Goal: Task Accomplishment & Management: Complete application form

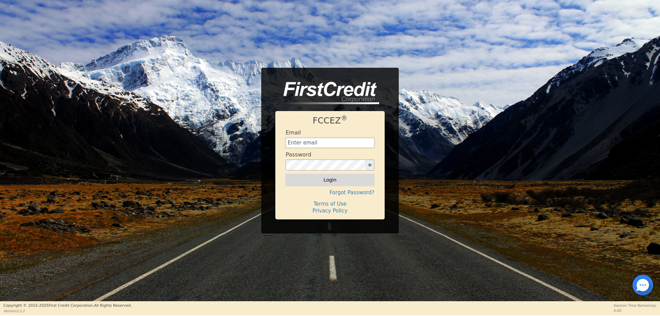
type input "[EMAIL_ADDRESS][DOMAIN_NAME]"
click at [327, 178] on button "Login" at bounding box center [330, 180] width 89 height 12
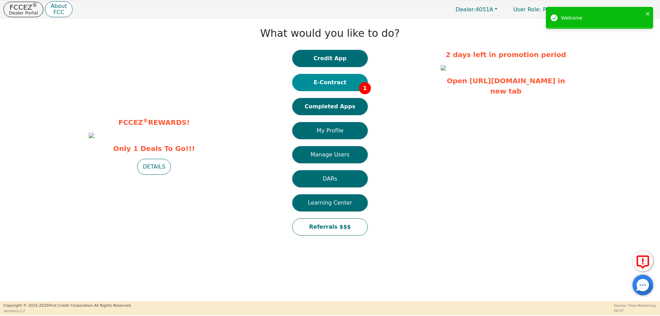
click at [342, 82] on button "E-Contract 1" at bounding box center [330, 82] width 76 height 17
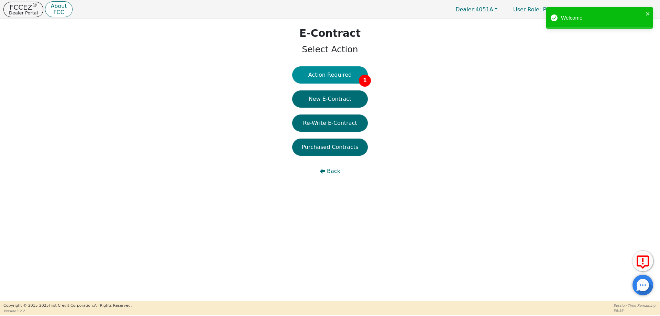
click at [336, 76] on button "Action Required 1" at bounding box center [330, 74] width 76 height 17
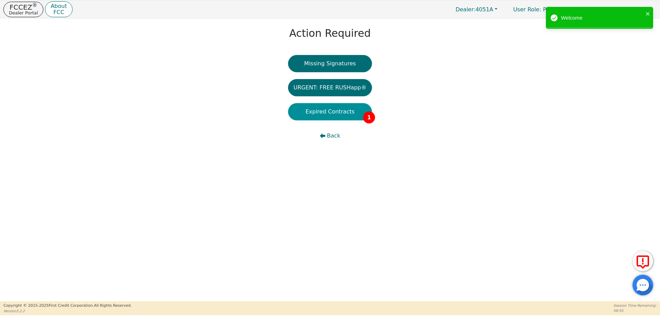
click at [342, 115] on button "Expired Contracts 1" at bounding box center [330, 111] width 84 height 17
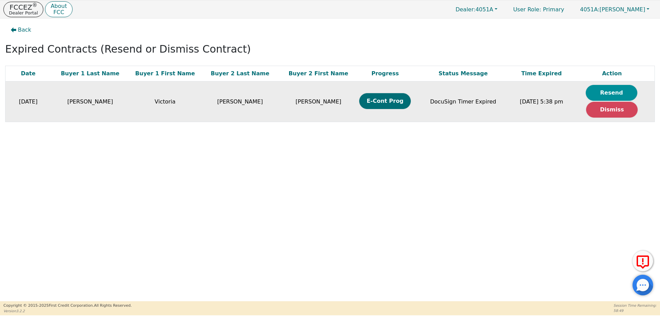
click at [619, 89] on button "Resend" at bounding box center [612, 93] width 52 height 16
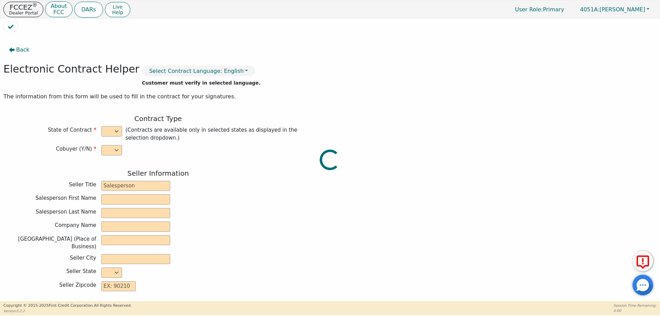
select select "y"
type input "Owner"
type input "[PERSON_NAME]"
type input "AIRFLOW ESSENTIALS"
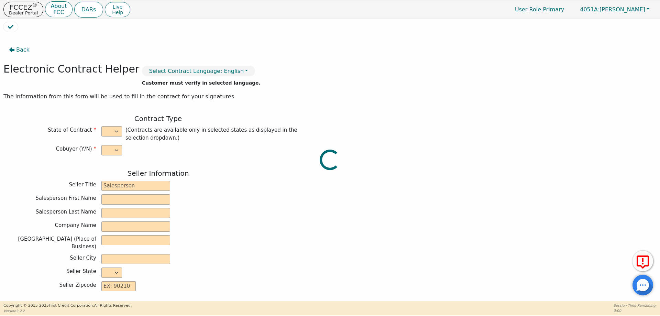
type input "[STREET_ADDRESS]"
type input "[GEOGRAPHIC_DATA]"
select select "CO"
type input "80239"
type input "Rainbow"
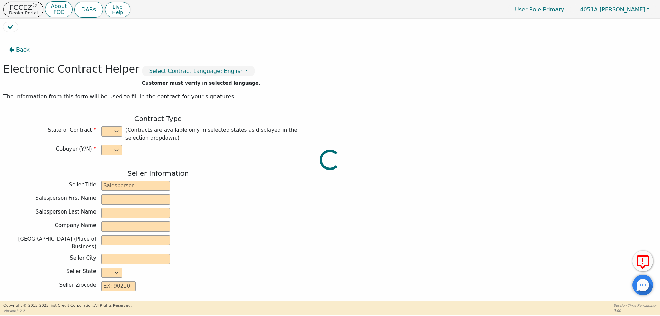
type input "SRX"
type input "22792578"
type input "Victoria"
type input "[PERSON_NAME]"
type input "[EMAIL_ADDRESS][DOMAIN_NAME]"
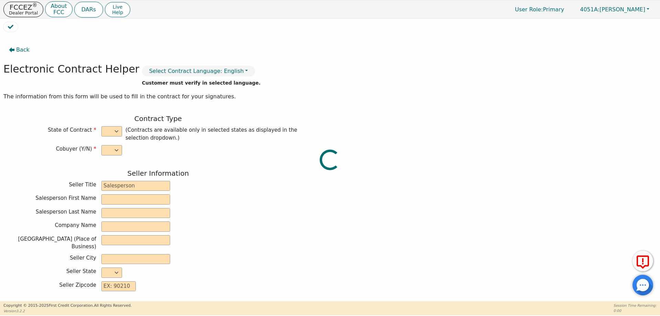
type input "[EMAIL_ADDRESS][DOMAIN_NAME]"
type input "[PERSON_NAME]"
type input "[EMAIL_ADDRESS][DOMAIN_NAME]"
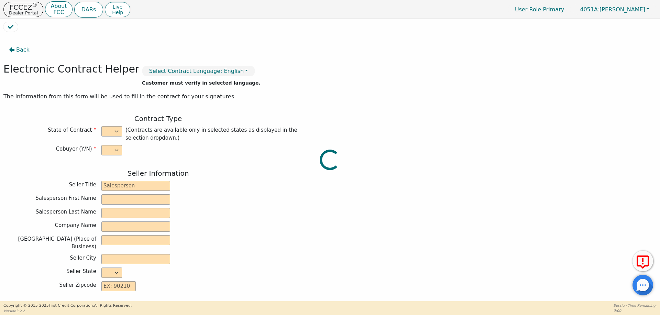
type input "[STREET_ADDRESS]"
type input "[PERSON_NAME]"
select select "CO"
type input "81067"
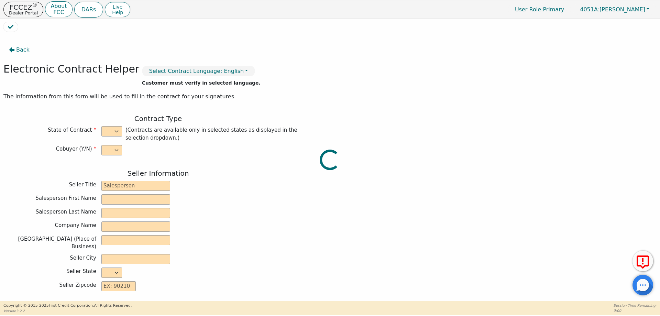
type input "[DATE]"
type input "22.99"
type input "[DATE]"
type input "48"
type input "0"
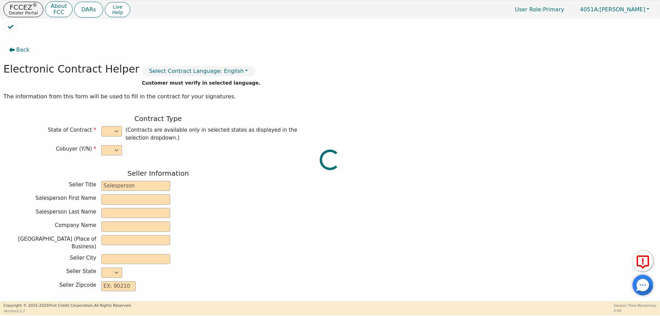
type input "3873.00"
type input "7.90"
type input "305.97"
checkbox input "true"
type input "0.00"
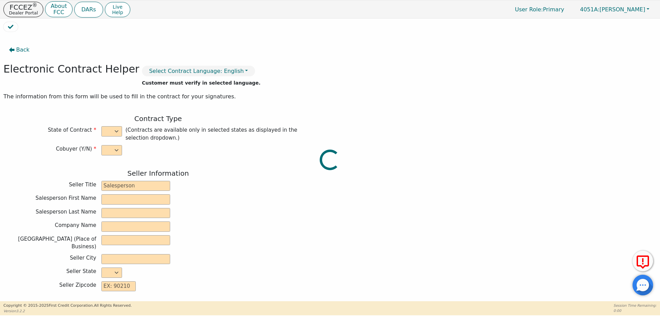
type input "305.97"
type input "3873.00"
type input "5957.28"
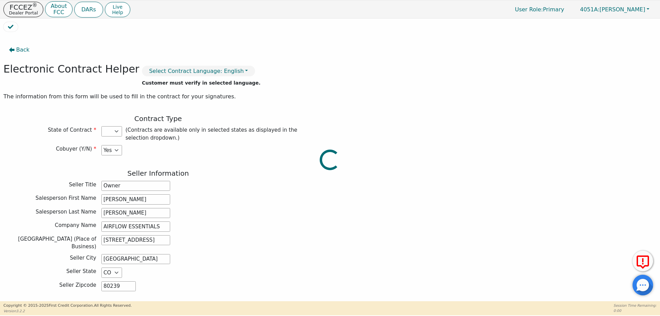
select select "CO"
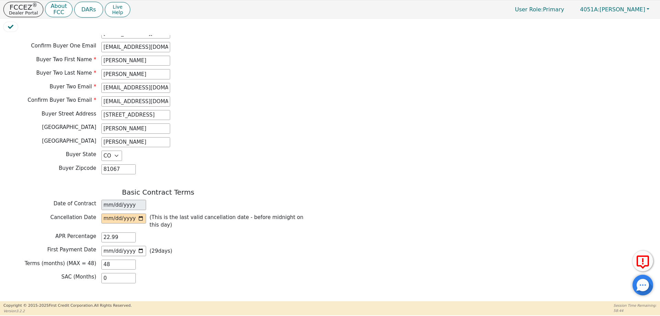
scroll to position [447, 0]
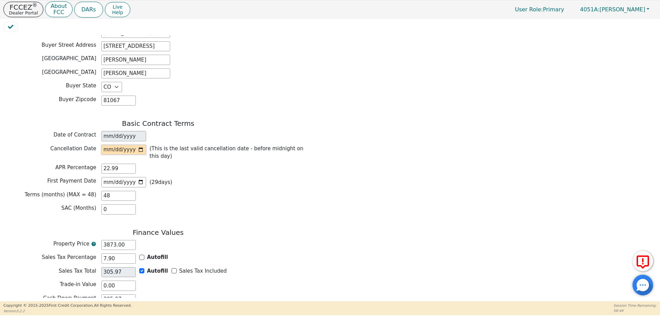
click at [142, 145] on input "date" at bounding box center [123, 150] width 45 height 10
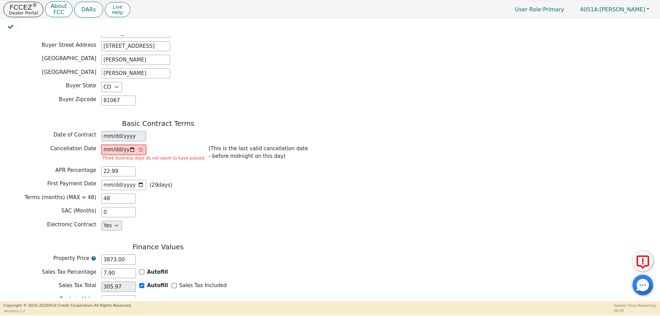
click at [141, 145] on input "[DATE]" at bounding box center [123, 150] width 45 height 10
click at [139, 145] on input "[DATE]" at bounding box center [123, 150] width 45 height 10
click at [140, 145] on input "[DATE]" at bounding box center [123, 150] width 45 height 10
click at [225, 166] on div "APR Percentage 22.99" at bounding box center [158, 171] width 310 height 10
click at [112, 145] on input "[DATE]" at bounding box center [123, 150] width 45 height 10
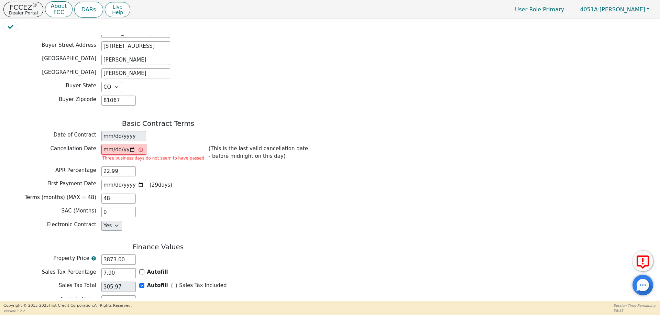
click at [132, 147] on input "[DATE]" at bounding box center [123, 150] width 45 height 10
type input "[DATE]"
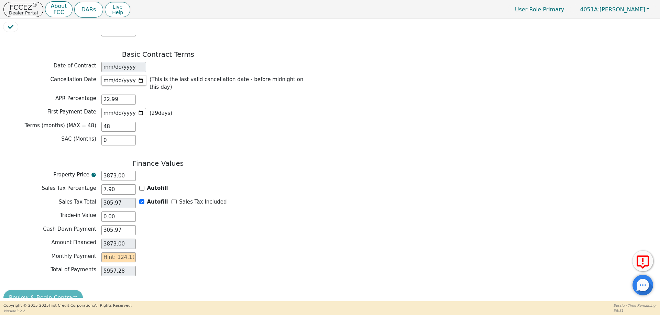
scroll to position [519, 0]
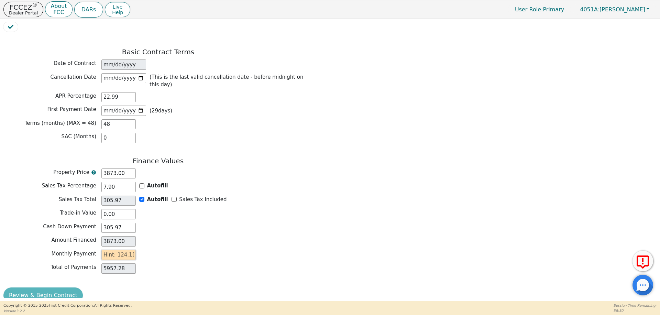
click at [117, 250] on input "text" at bounding box center [118, 255] width 34 height 10
type input "1"
type input "48.00"
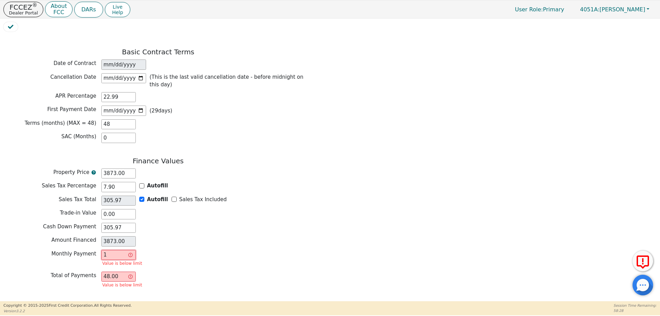
type input "12"
type input "576.00"
type input "124"
type input "5952.00"
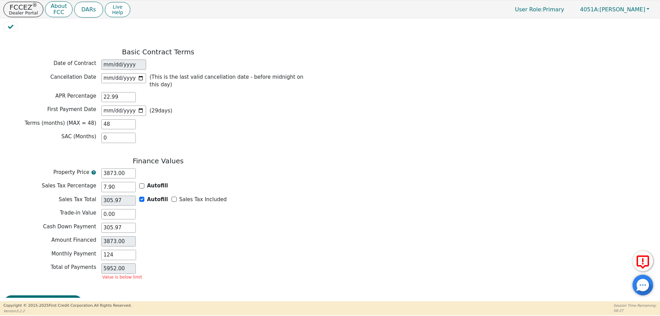
type input "12"
type input "576.00"
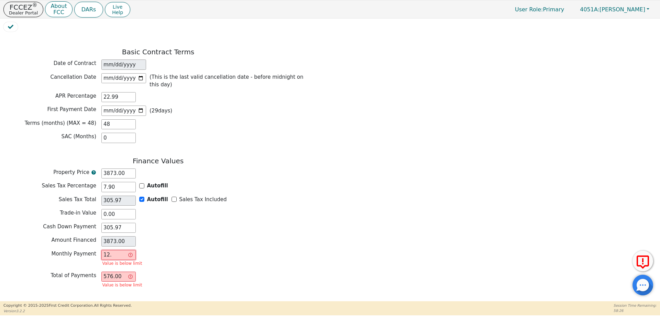
type input "12.1"
type input "580.80"
type input "12.11"
type input "581.28"
type input "12.1"
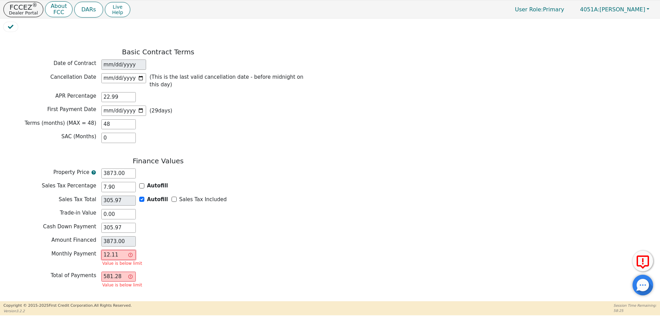
type input "580.80"
type input "12."
type input "576.00"
type input "124"
type input "5952.00"
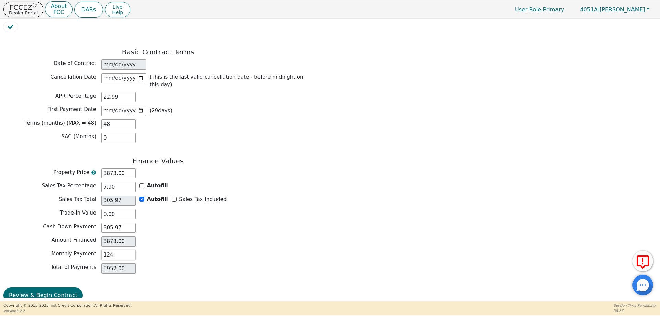
type input "124.1"
type input "5956.80"
type input "124.11"
type input "5957.28"
type input "124.11"
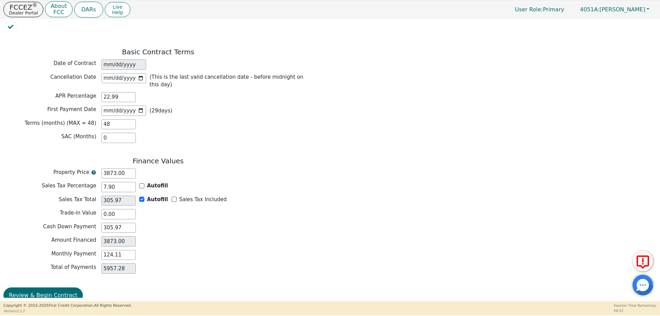
click at [271, 263] on div "Total of Payments 5957.28" at bounding box center [158, 268] width 310 height 10
click at [35, 288] on button "Review & Begin Contract" at bounding box center [42, 296] width 79 height 16
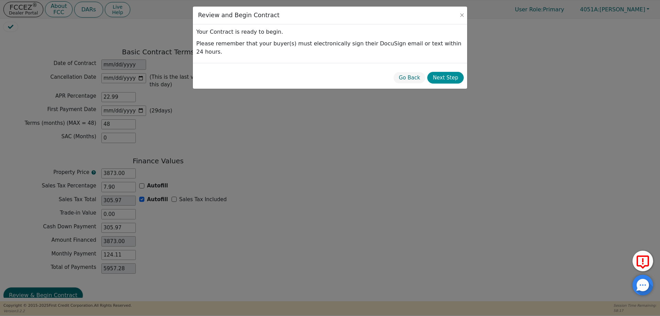
click at [458, 72] on button "Next Step" at bounding box center [446, 78] width 36 height 12
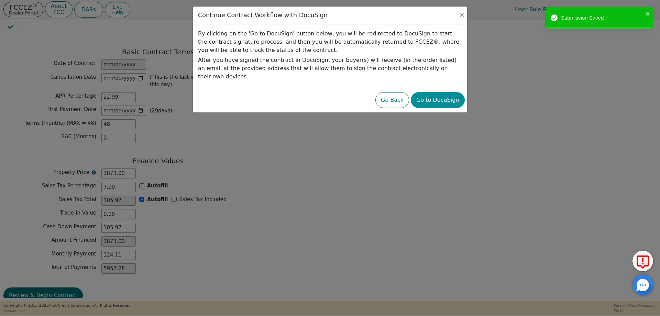
click at [435, 92] on button "Go to DocuSign" at bounding box center [438, 100] width 54 height 16
